Goal: Navigation & Orientation: Find specific page/section

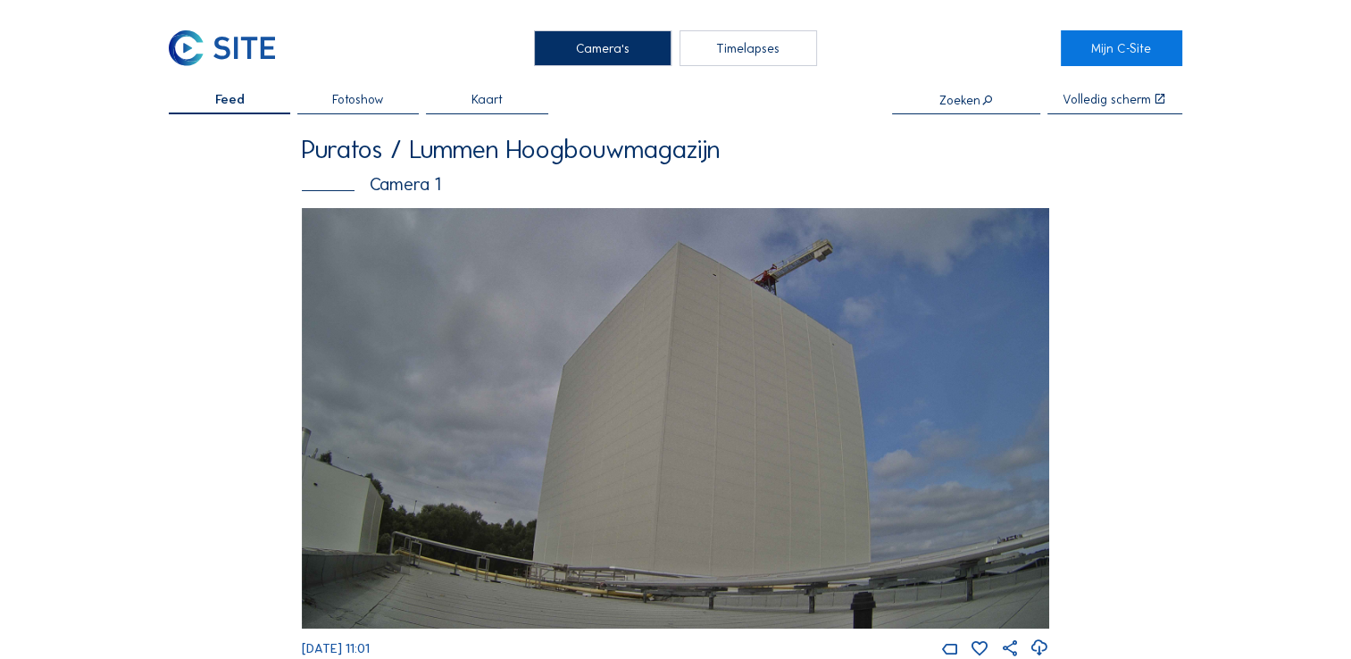
click at [311, 113] on div "Fotoshow" at bounding box center [357, 103] width 121 height 21
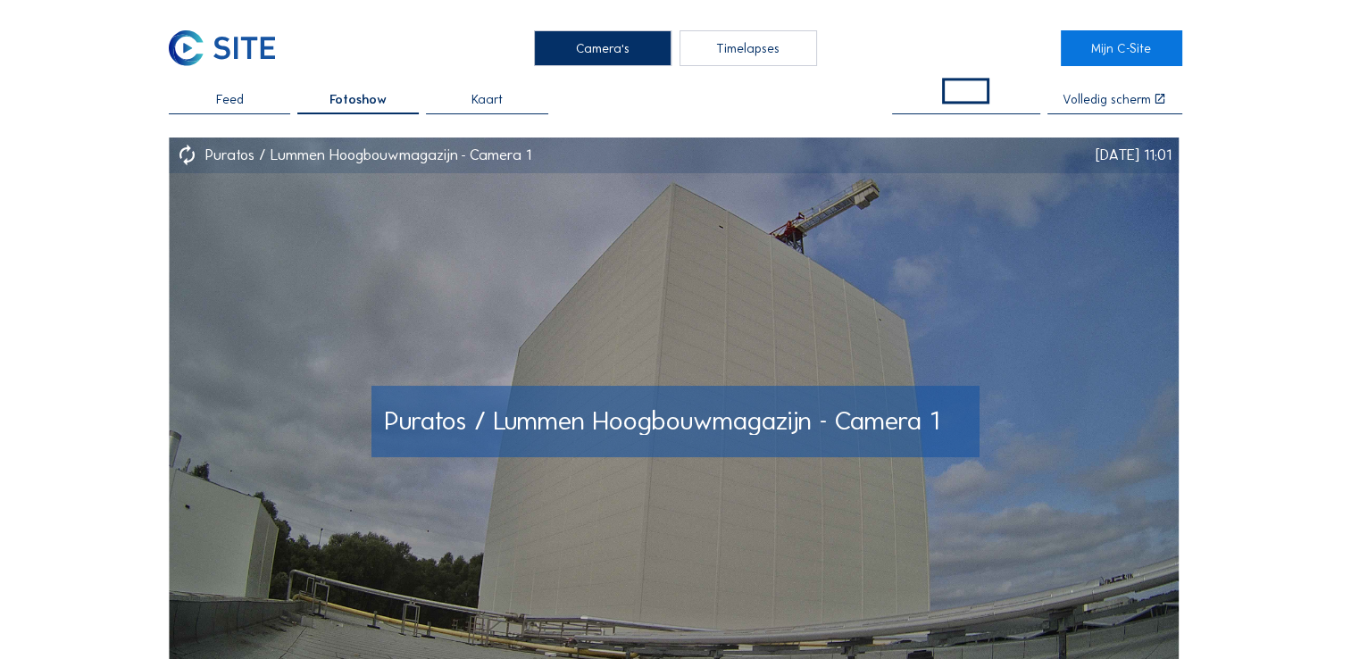
click at [319, 288] on img at bounding box center [674, 421] width 1010 height 567
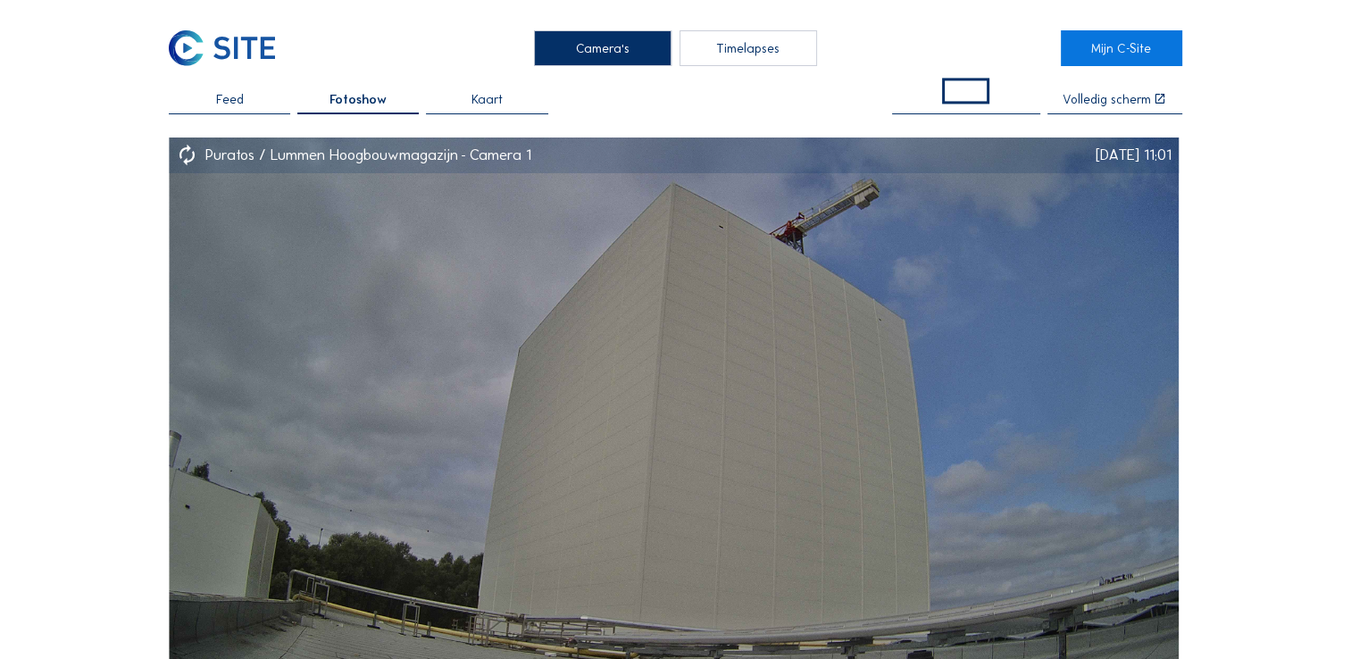
click at [243, 102] on span "Feed" at bounding box center [230, 99] width 28 height 13
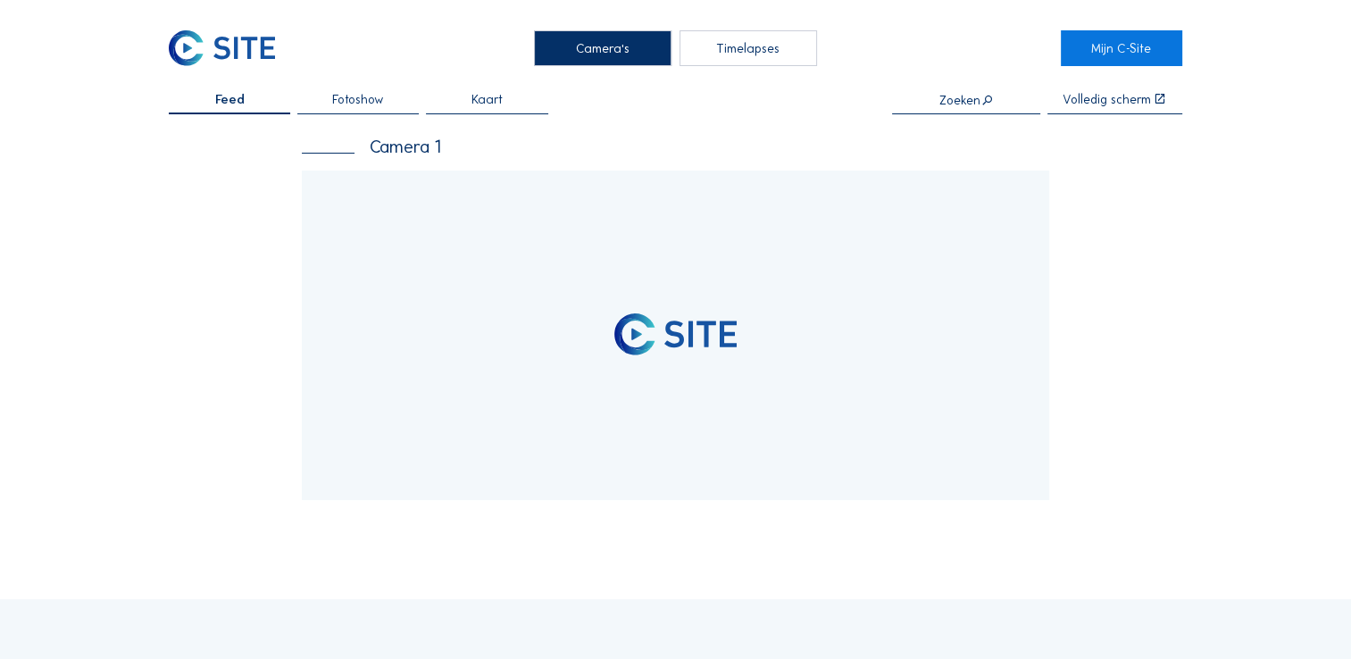
click at [489, 279] on div at bounding box center [675, 335] width 747 height 329
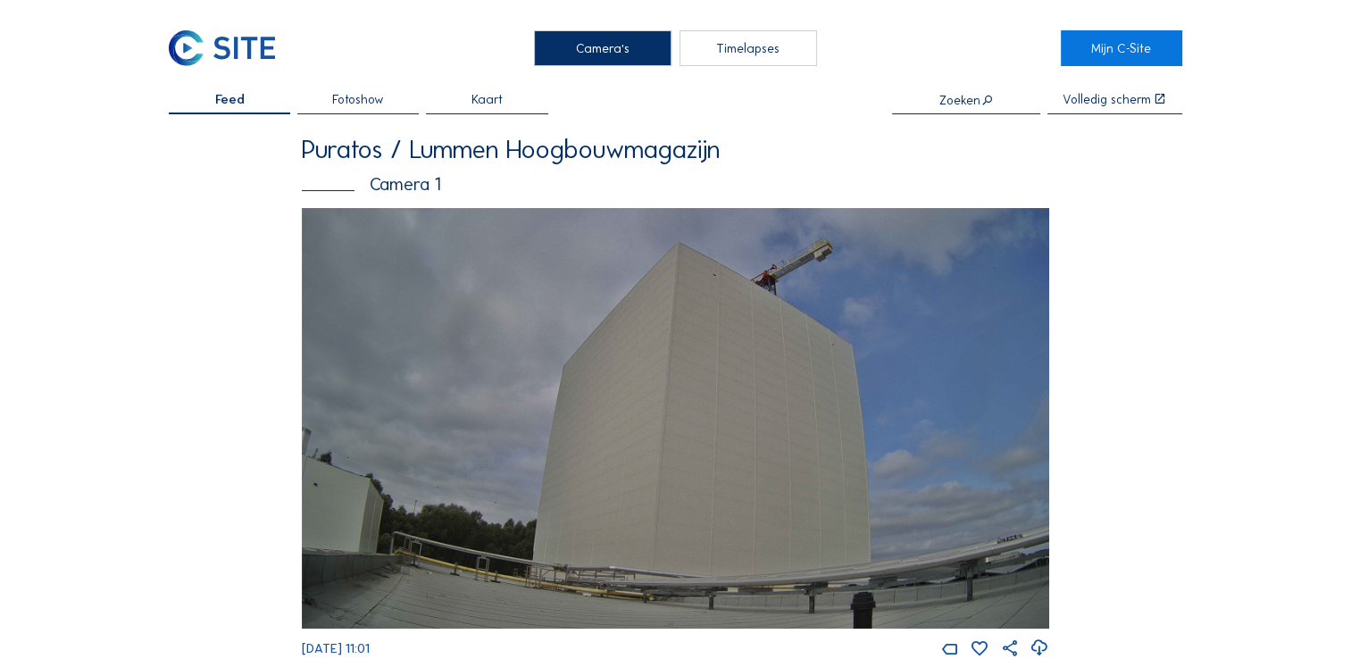
click at [575, 304] on img at bounding box center [675, 418] width 747 height 421
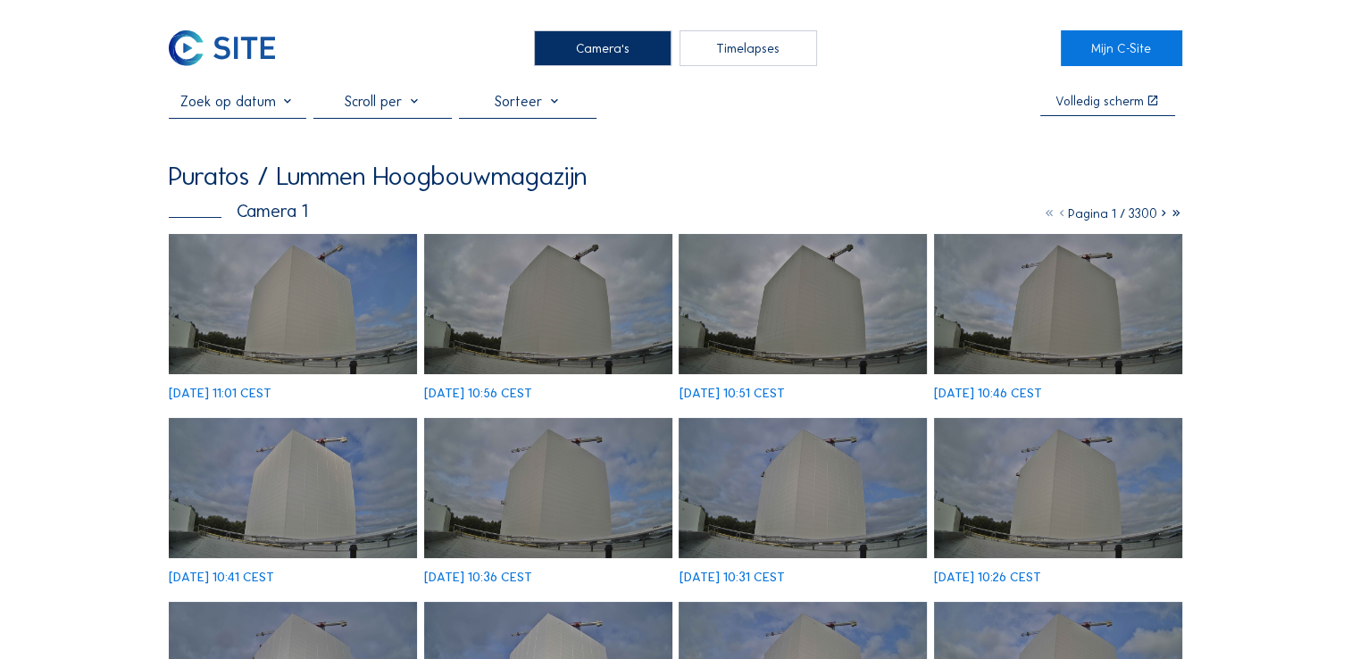
click at [313, 305] on img at bounding box center [293, 303] width 248 height 139
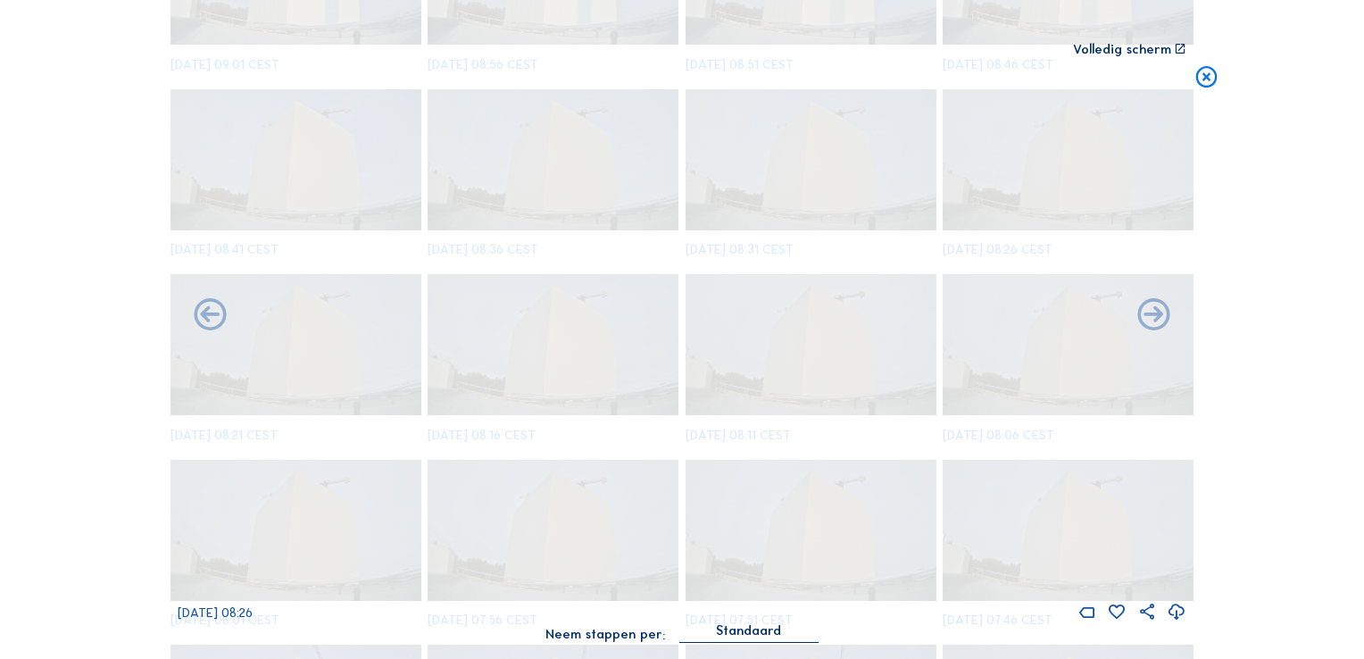
scroll to position [2055, 0]
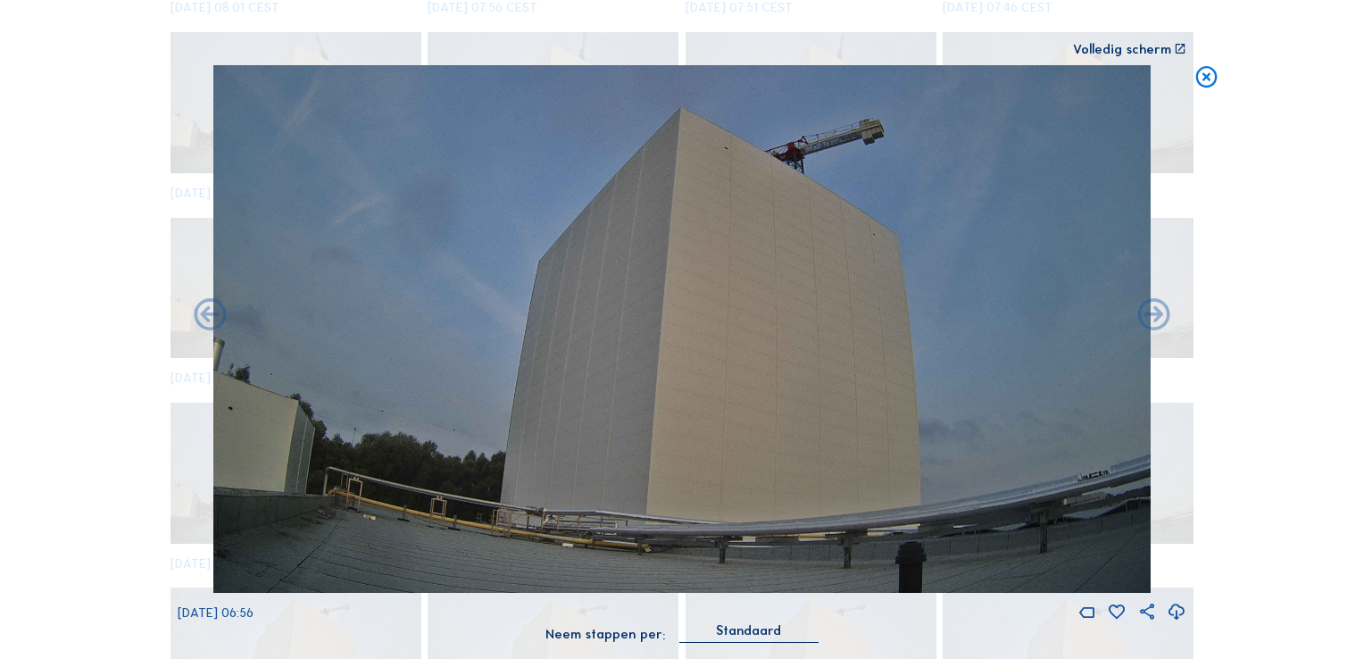
click at [1207, 86] on icon at bounding box center [1207, 78] width 26 height 27
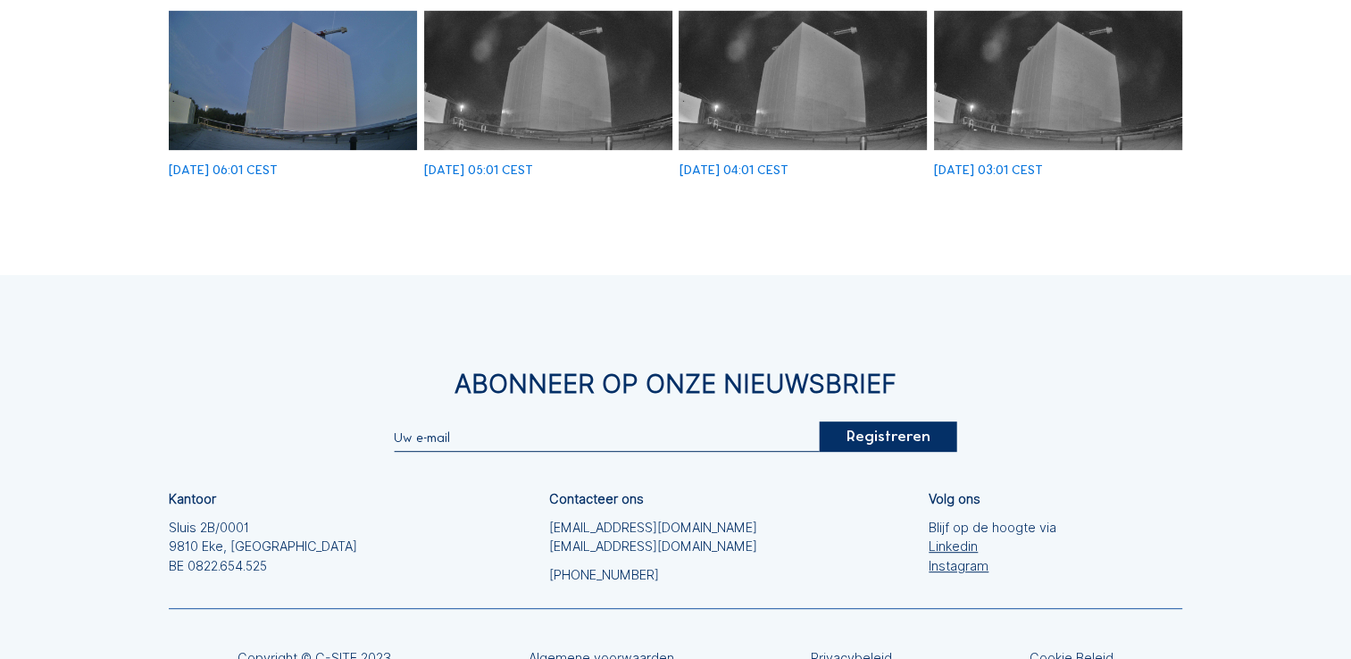
scroll to position [914, 0]
